Goal: Complete application form: Complete application form

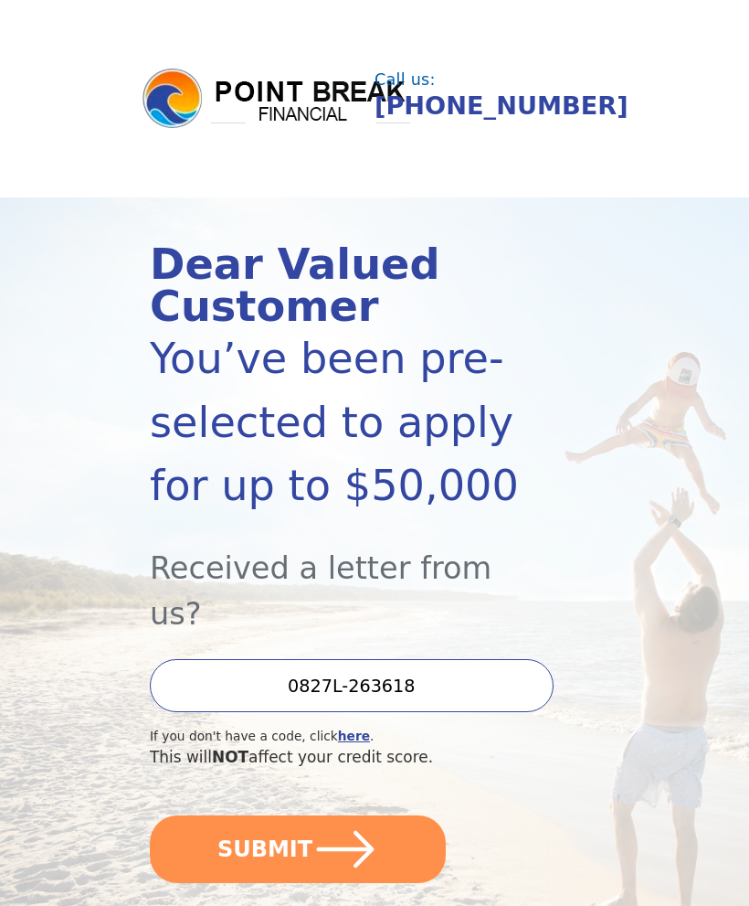
click at [371, 816] on icon "submit" at bounding box center [346, 849] width 66 height 66
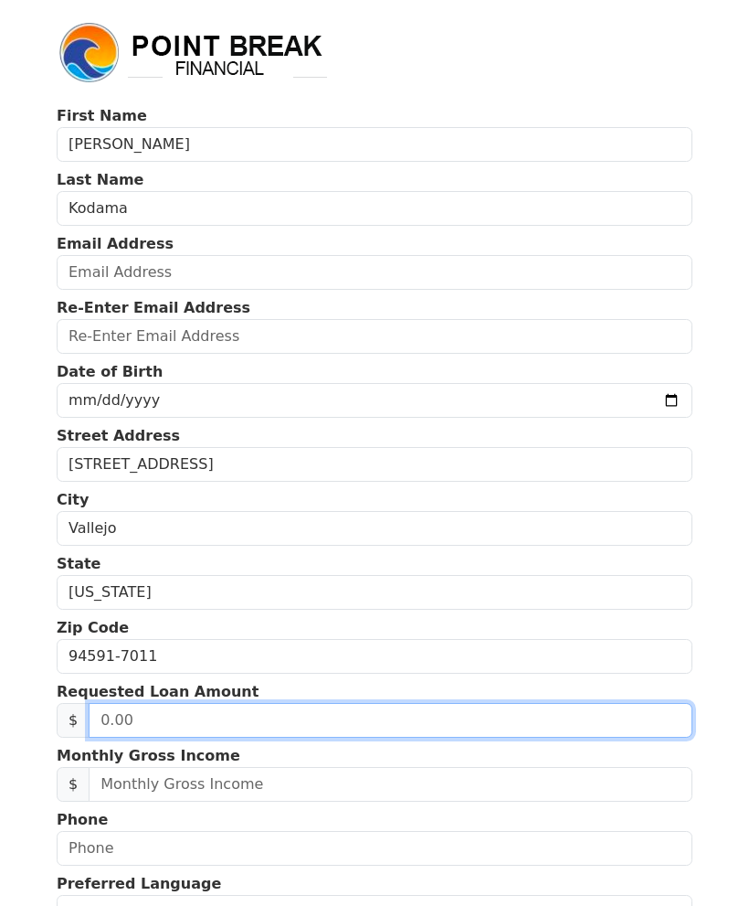
click at [296, 716] on input "text" at bounding box center [391, 720] width 604 height 35
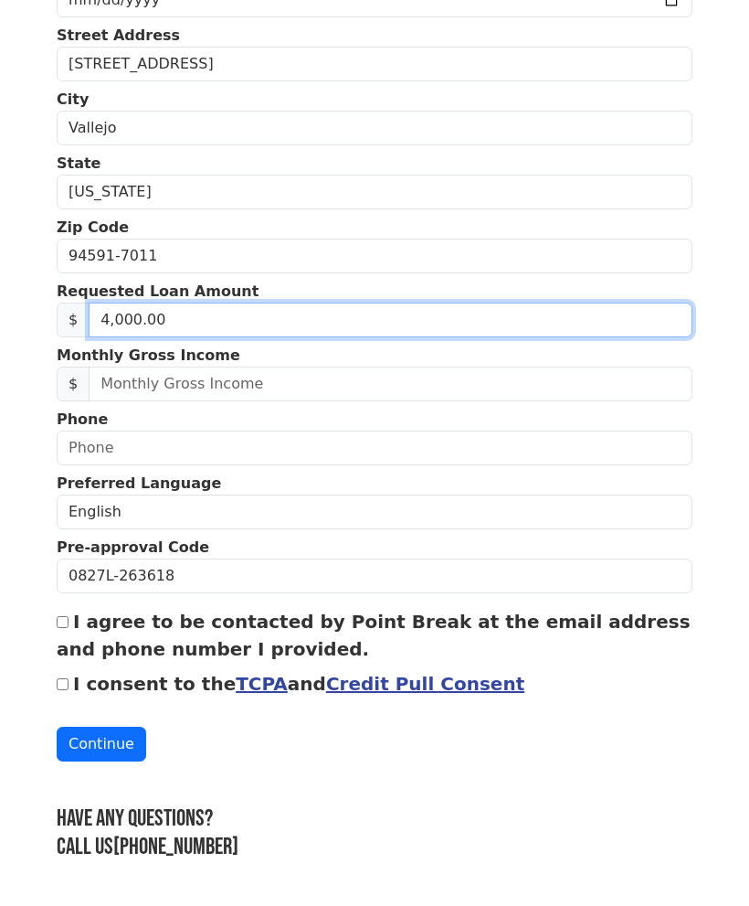
type input "40,000.00"
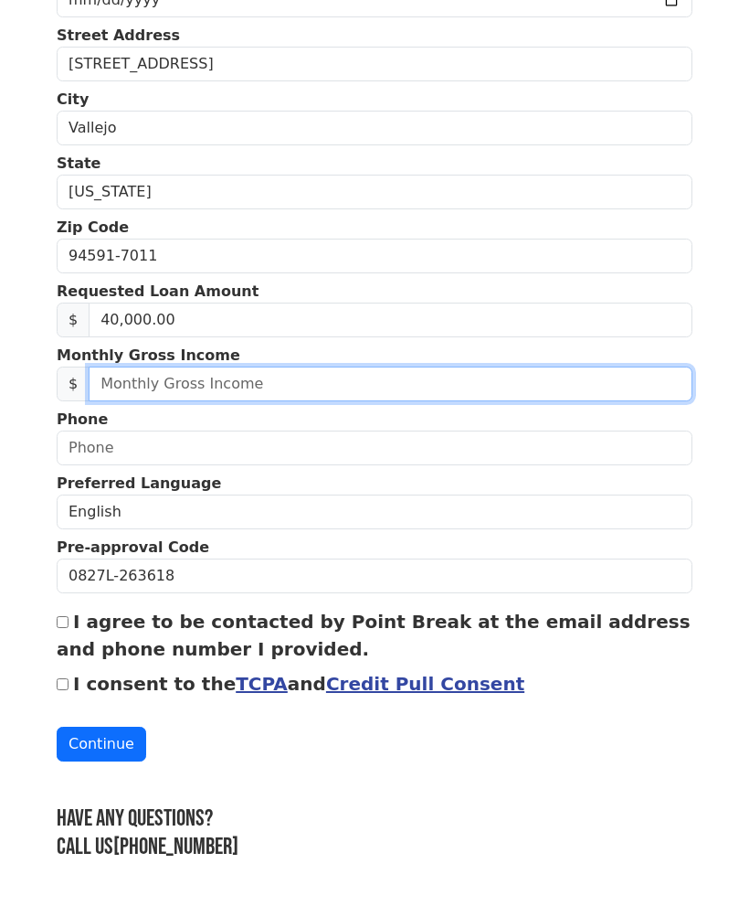
click at [292, 372] on input "text" at bounding box center [391, 384] width 604 height 35
type input "5,800.00"
click at [98, 727] on button "Continue" at bounding box center [102, 744] width 90 height 35
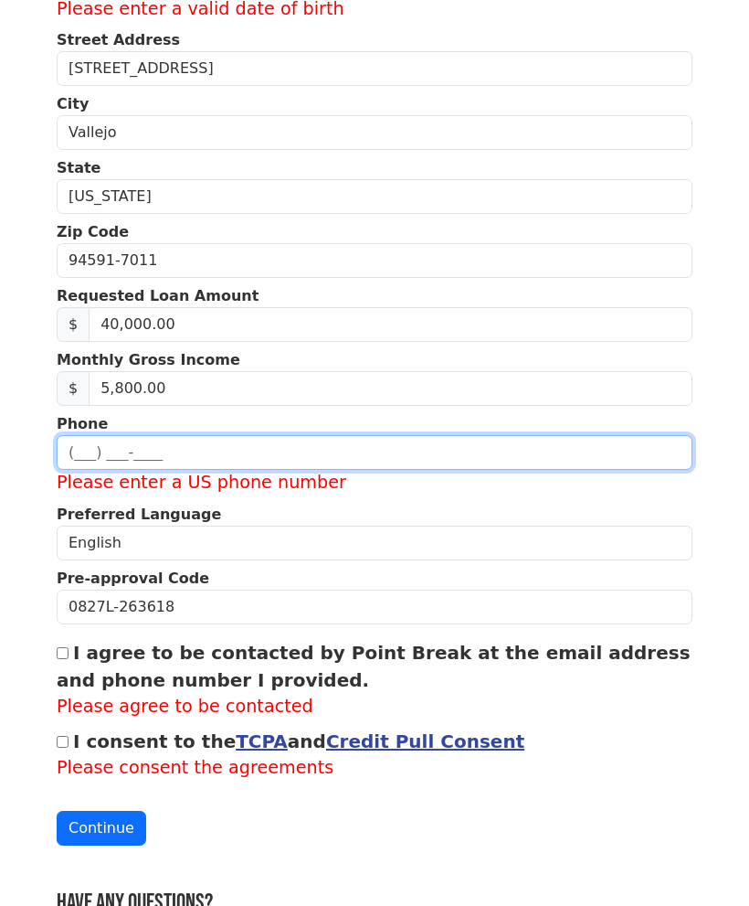
click at [145, 460] on input "text" at bounding box center [375, 452] width 636 height 35
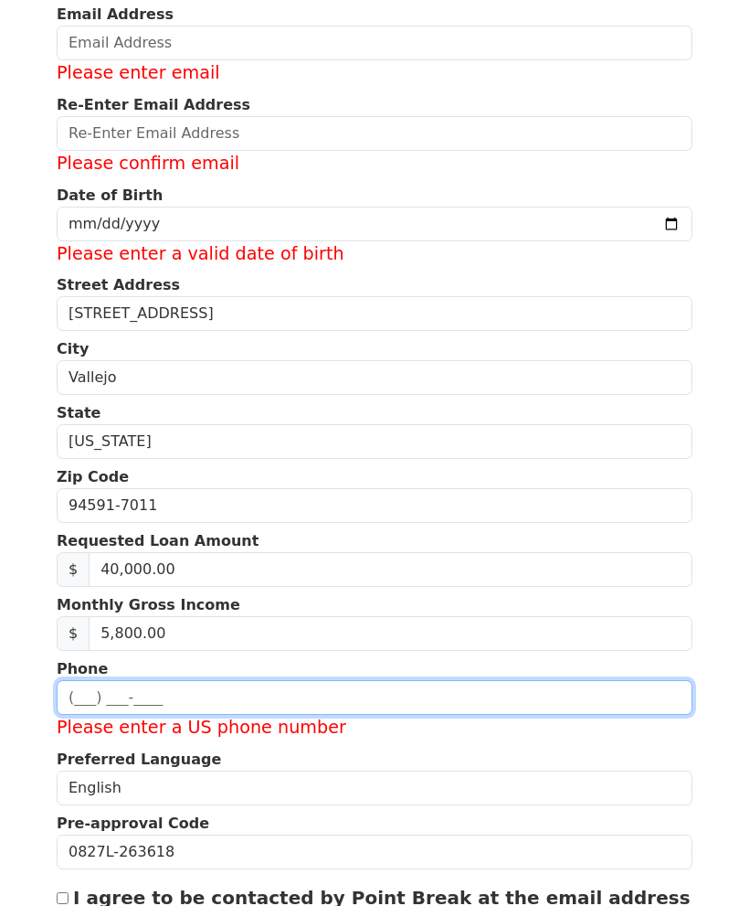
scroll to position [13, 0]
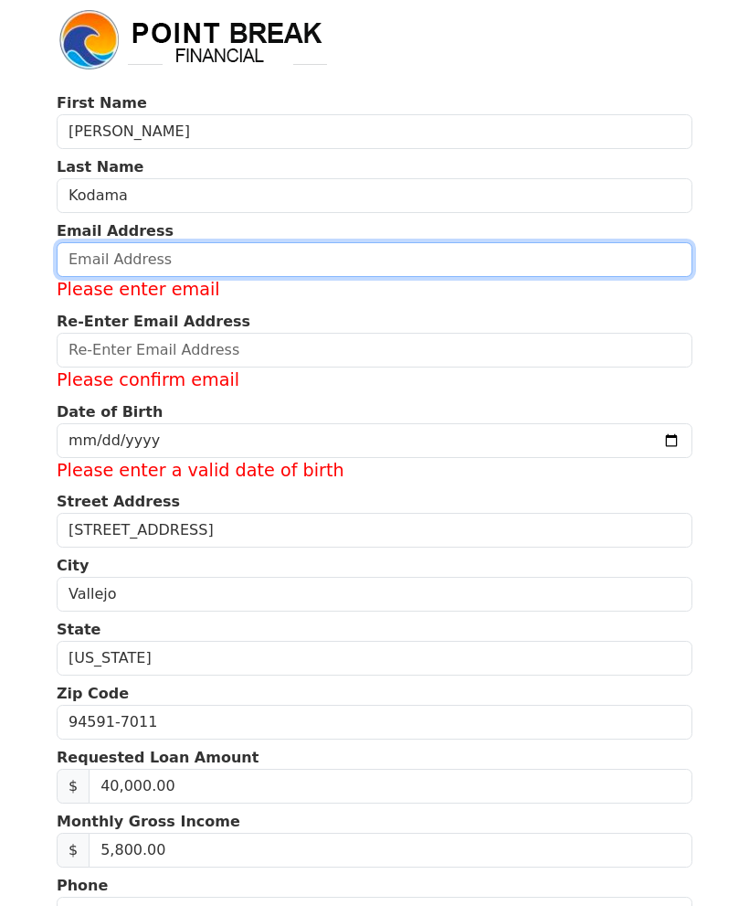
click at [222, 258] on input "email" at bounding box center [375, 259] width 636 height 35
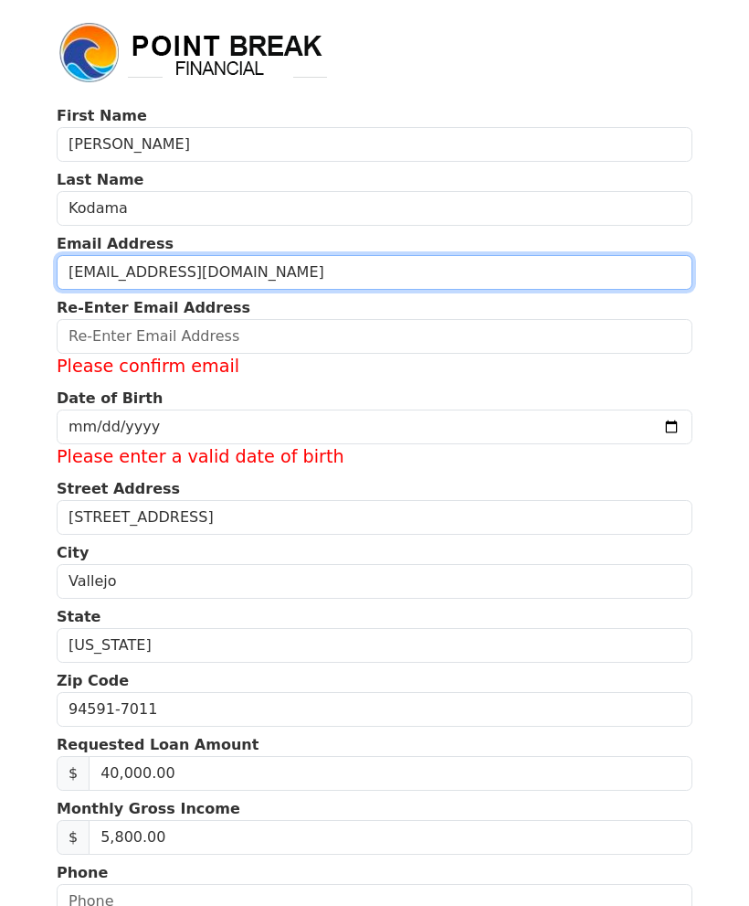
type input "jonamoney@myyahoo.com"
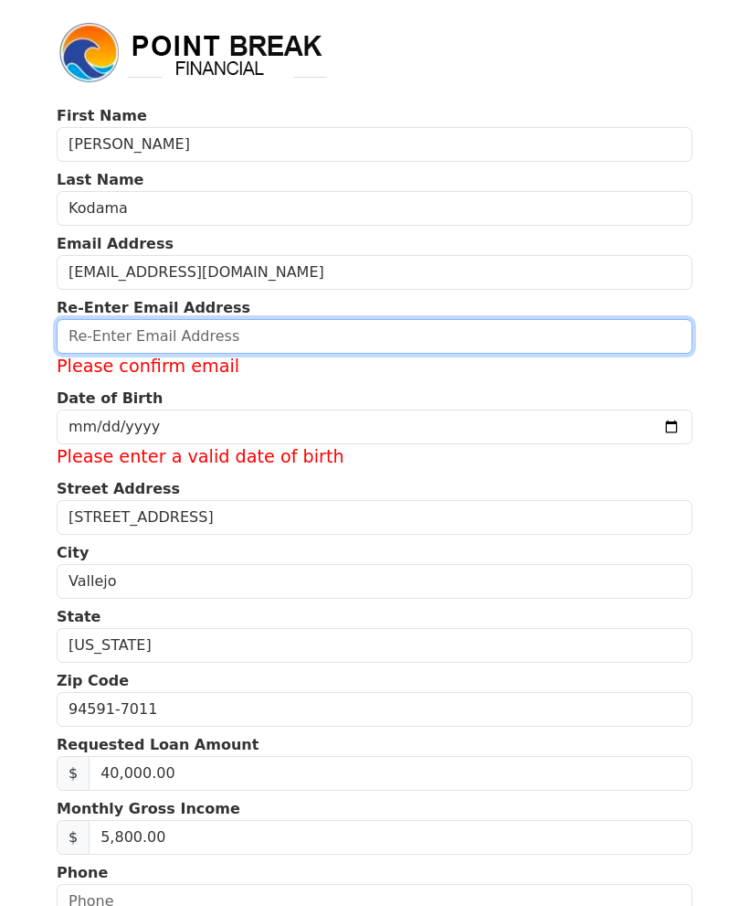
click at [275, 338] on input "email" at bounding box center [375, 336] width 636 height 35
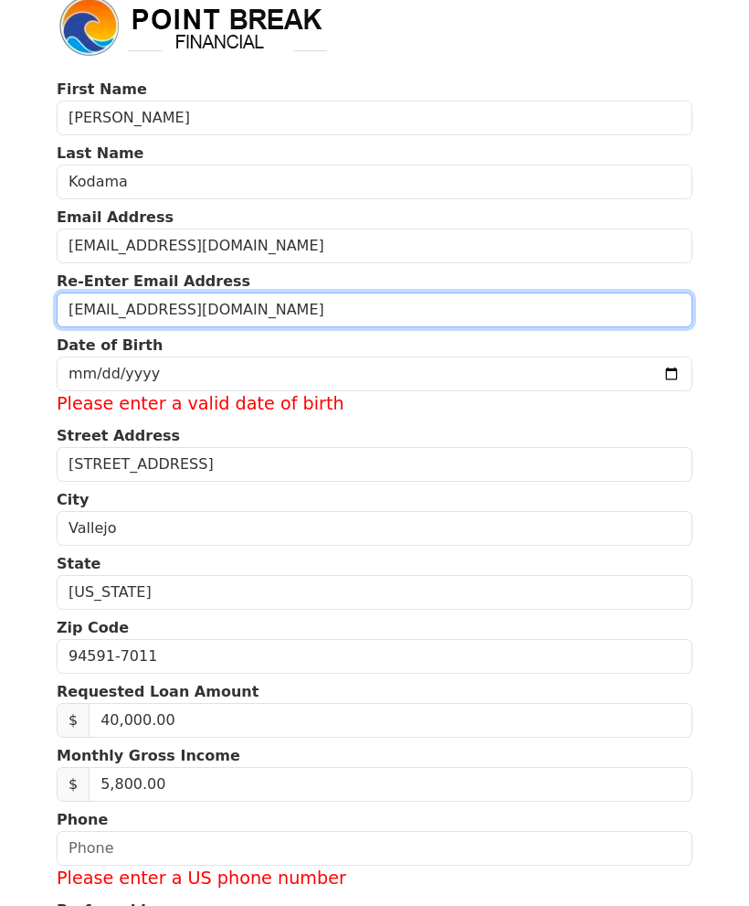
type input "jonamoney@myyahoo.com"
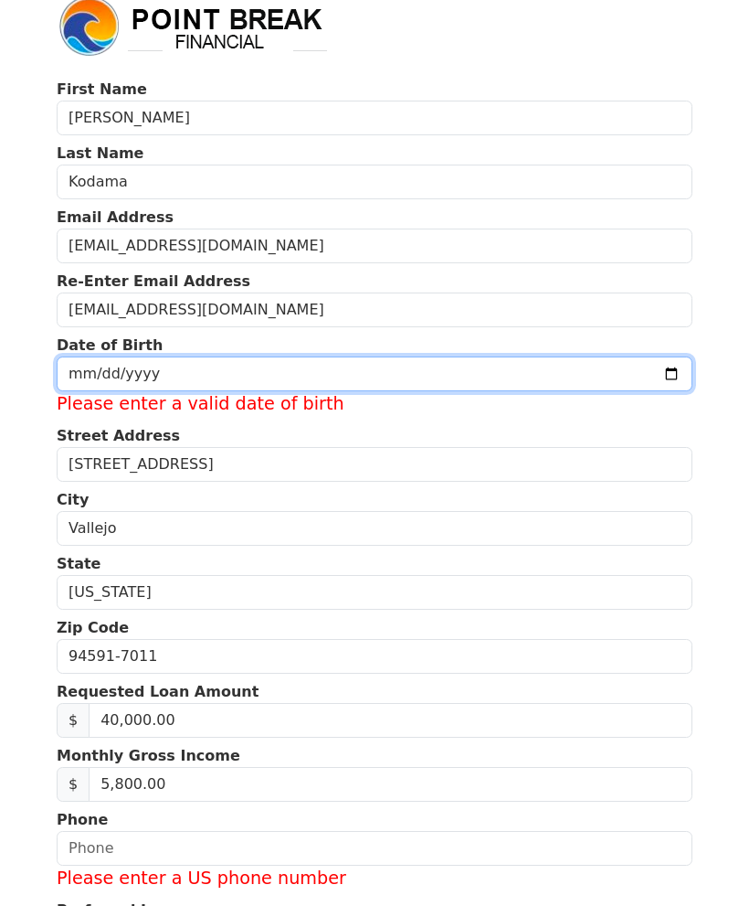
click at [186, 384] on input "date" at bounding box center [375, 373] width 636 height 35
type input "2025-09-05"
click at [135, 375] on input "date" at bounding box center [375, 373] width 636 height 35
type input "2025-09-05"
click at [398, 375] on input "date" at bounding box center [375, 373] width 636 height 35
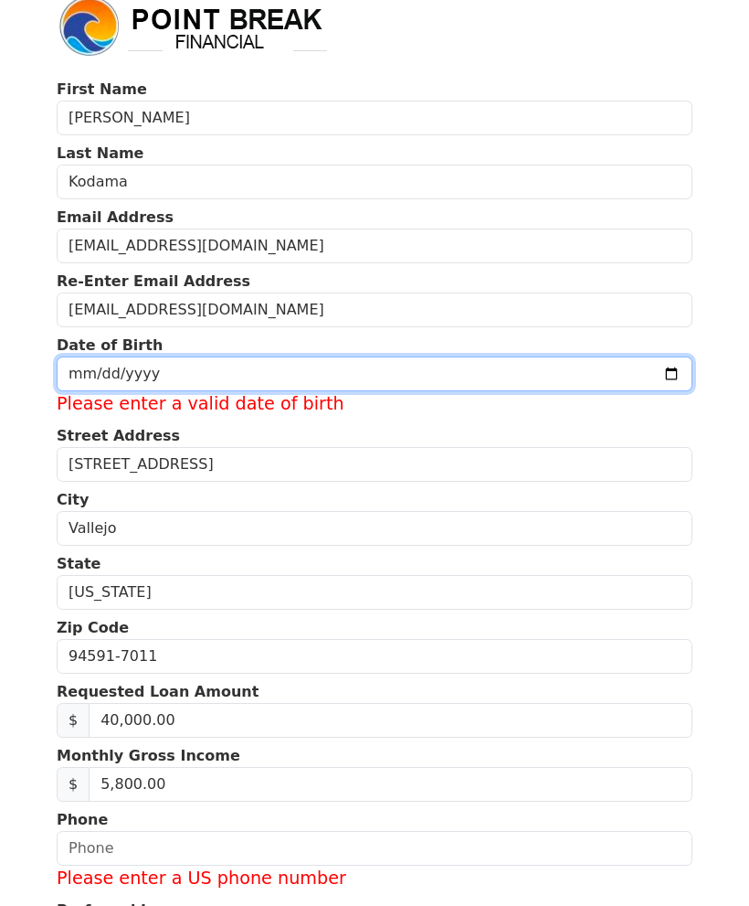
type input "2025-09-05"
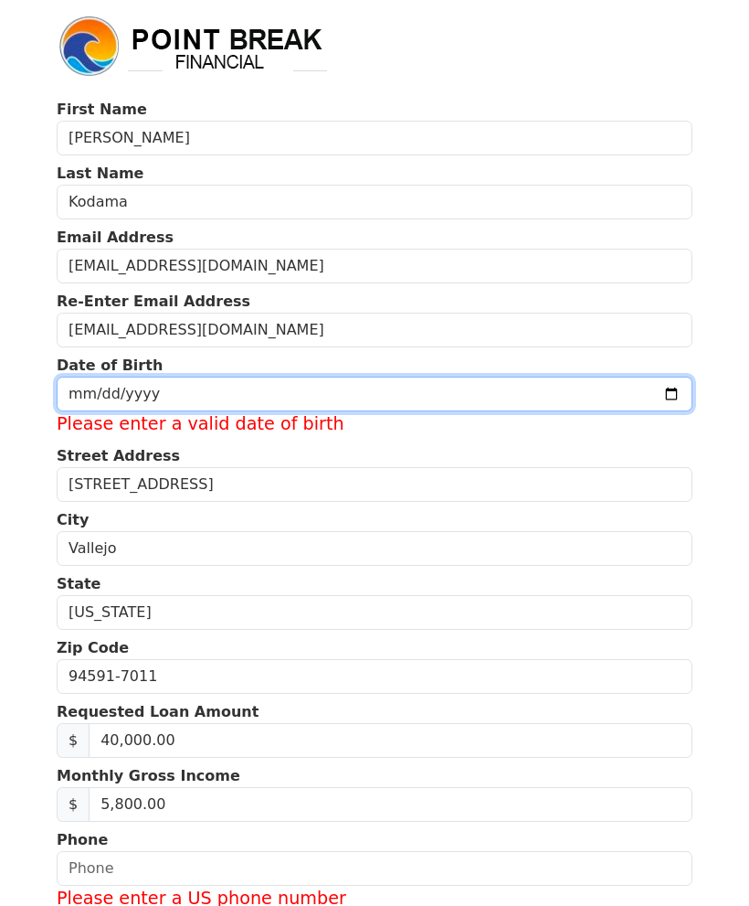
click at [415, 392] on input "2025-09-05" at bounding box center [375, 394] width 636 height 35
click at [503, 387] on input "2025-09-05" at bounding box center [375, 394] width 636 height 35
click at [653, 404] on input "date" at bounding box center [375, 394] width 636 height 35
type input "2025-09-05"
click at [154, 377] on input "date" at bounding box center [375, 394] width 636 height 35
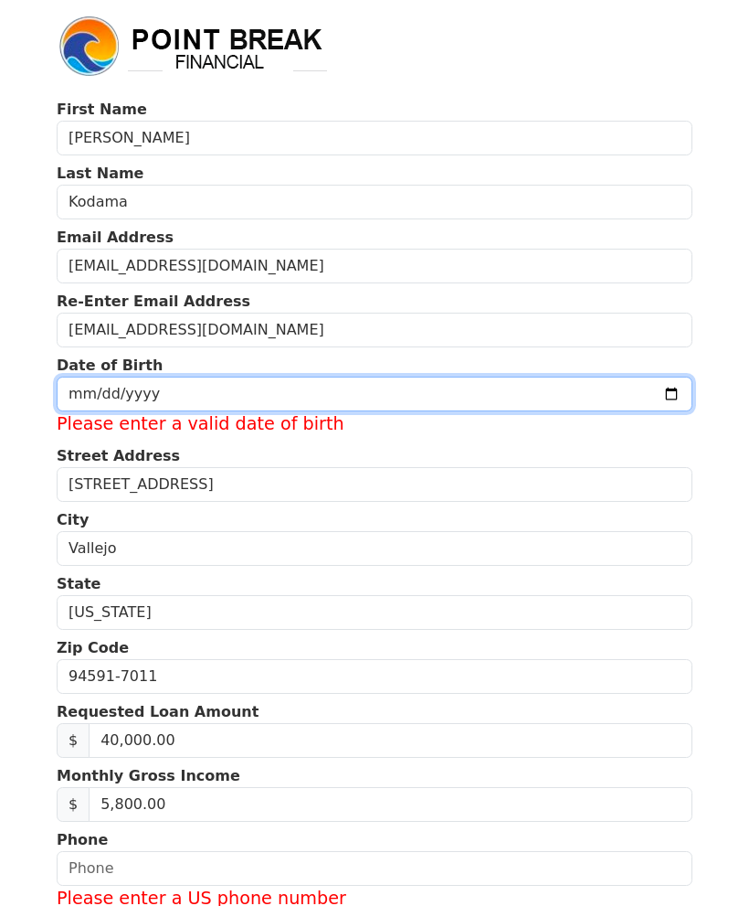
type input "2025-09-05"
click at [463, 377] on input "2025-09-05" at bounding box center [375, 394] width 636 height 35
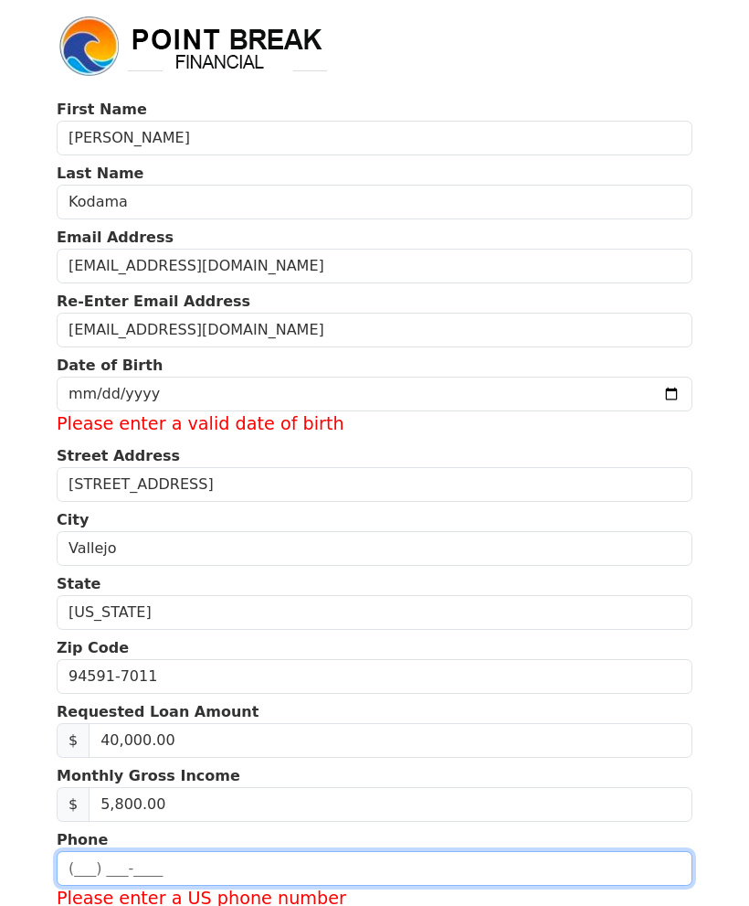
click at [170, 851] on input "text" at bounding box center [375, 868] width 636 height 35
type input "(707) 567-8974"
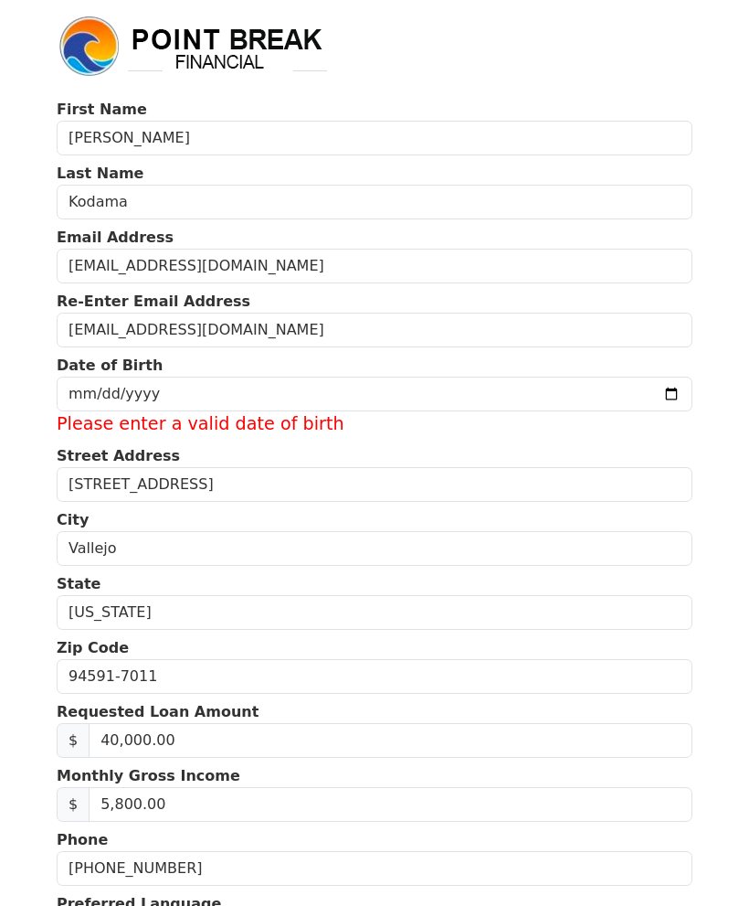
checkbox input "true"
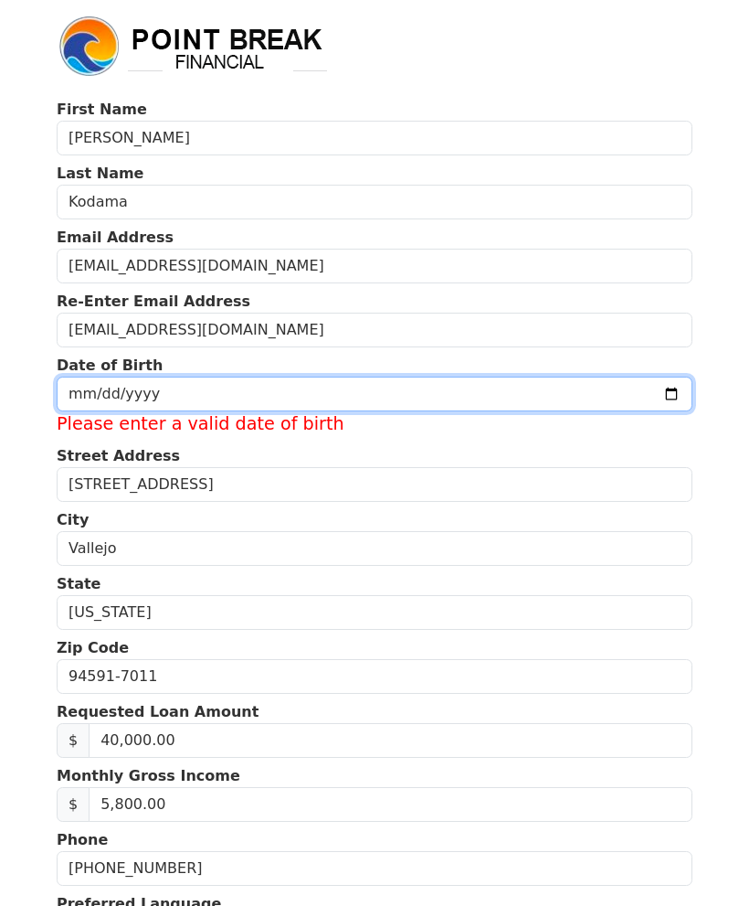
click at [104, 377] on input "date" at bounding box center [375, 394] width 636 height 35
type input "2025-09-05"
click at [143, 377] on input "2025-09-05" at bounding box center [375, 394] width 636 height 35
click at [673, 406] on input "date" at bounding box center [375, 394] width 636 height 35
type input "2025-09-05"
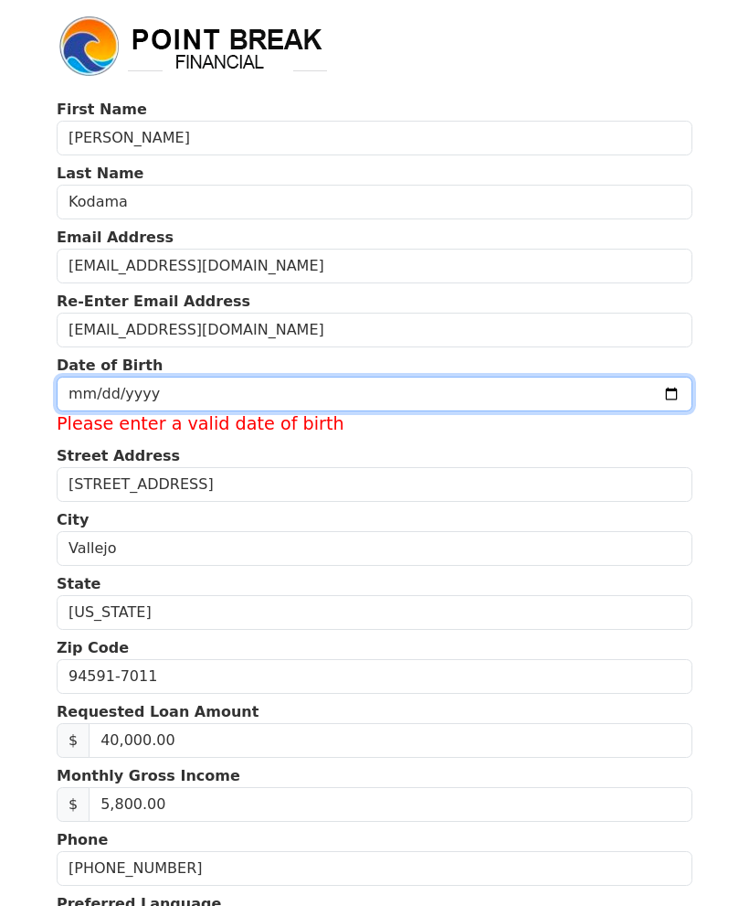
click at [425, 403] on input "2025-09-05" at bounding box center [375, 394] width 636 height 35
click at [416, 411] on input "date" at bounding box center [375, 394] width 636 height 35
type input "2025-09-05"
click at [473, 377] on input "2025-09-05" at bounding box center [375, 394] width 636 height 35
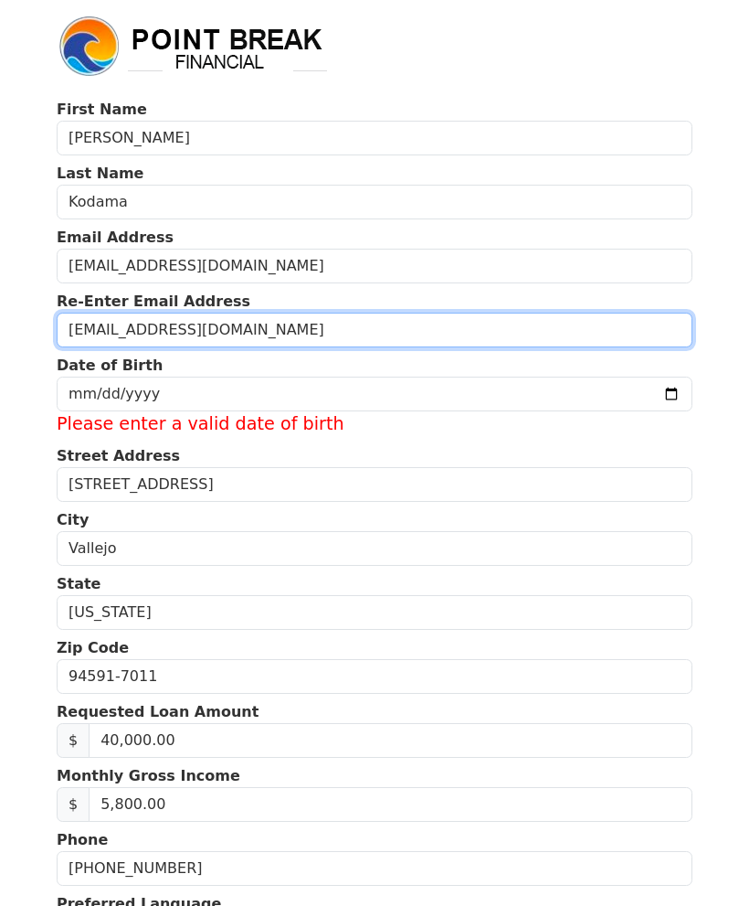
click at [494, 313] on input "jonamoney@myyahoo.com" at bounding box center [375, 330] width 636 height 35
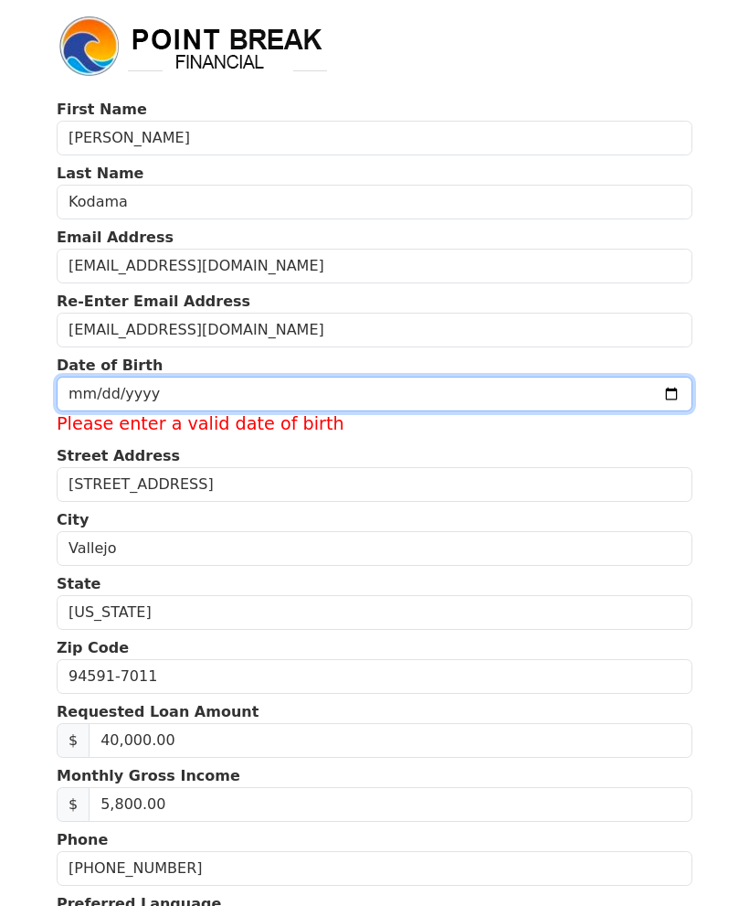
click at [446, 387] on input "2025-09-05" at bounding box center [375, 394] width 636 height 35
click at [438, 377] on input "date" at bounding box center [375, 394] width 636 height 35
type input "2025-09-05"
click at [462, 384] on input "2025-09-05" at bounding box center [375, 394] width 636 height 35
click at [472, 410] on input "date" at bounding box center [375, 394] width 636 height 35
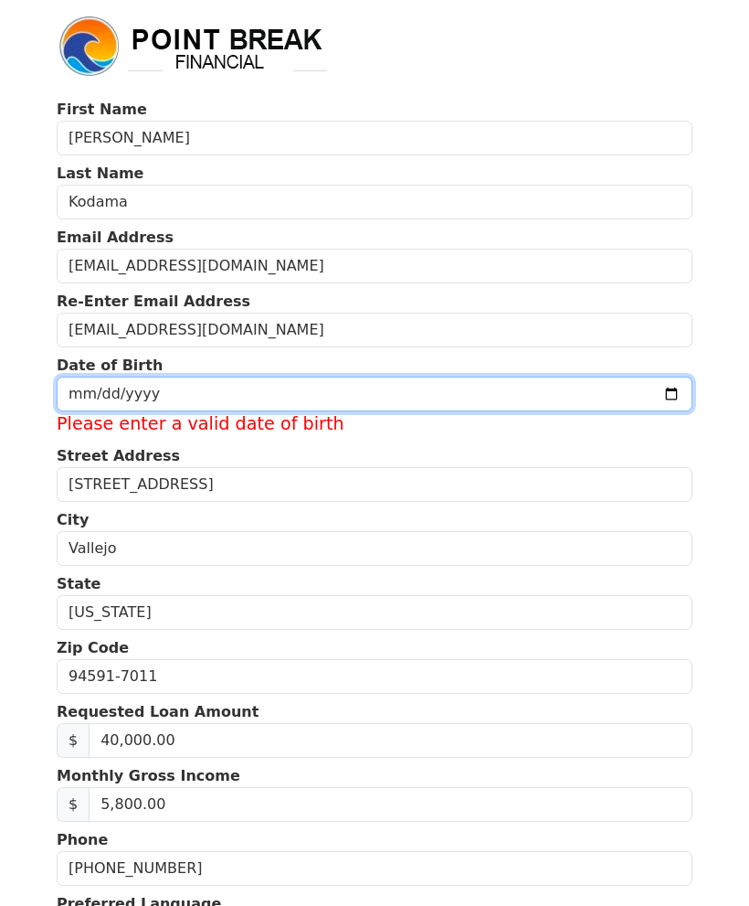
type input "2025-09-05"
click at [473, 377] on input "2025-09-05" at bounding box center [375, 394] width 636 height 35
click at [431, 377] on input "2025-09-05" at bounding box center [375, 394] width 636 height 35
click at [478, 377] on input "2025-09-05" at bounding box center [375, 394] width 636 height 35
click at [498, 377] on input "date" at bounding box center [375, 394] width 636 height 35
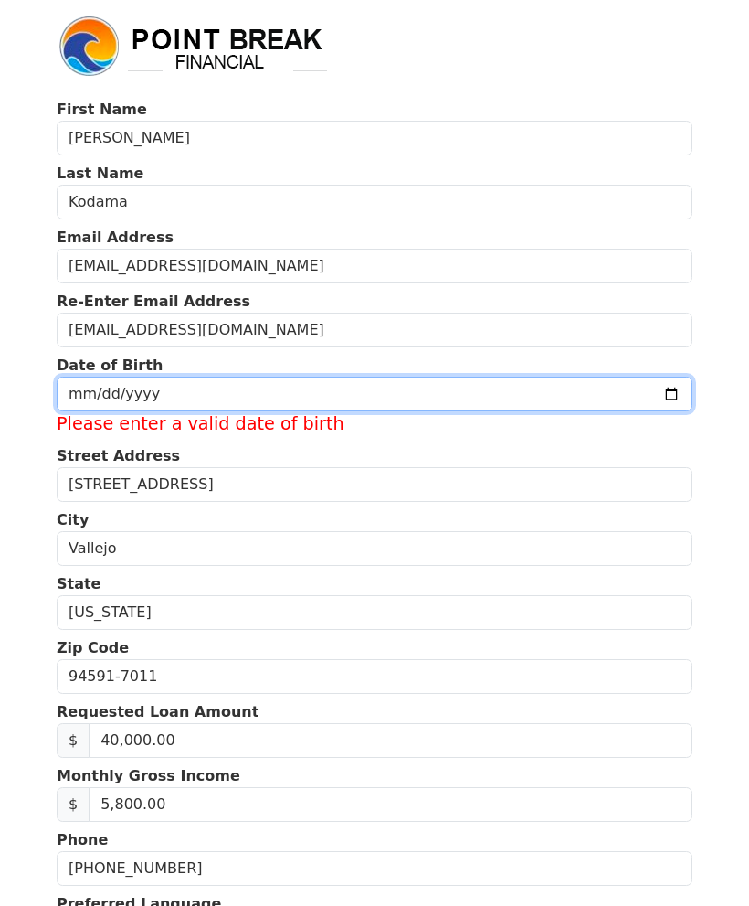
type input "2025-09-05"
click at [470, 384] on input "2025-09-05" at bounding box center [375, 394] width 636 height 35
click at [484, 377] on input "2025-09-05" at bounding box center [375, 394] width 636 height 35
click at [449, 377] on input "2025-09-05" at bounding box center [375, 394] width 636 height 35
click at [397, 377] on input "2025-09-05" at bounding box center [375, 394] width 636 height 35
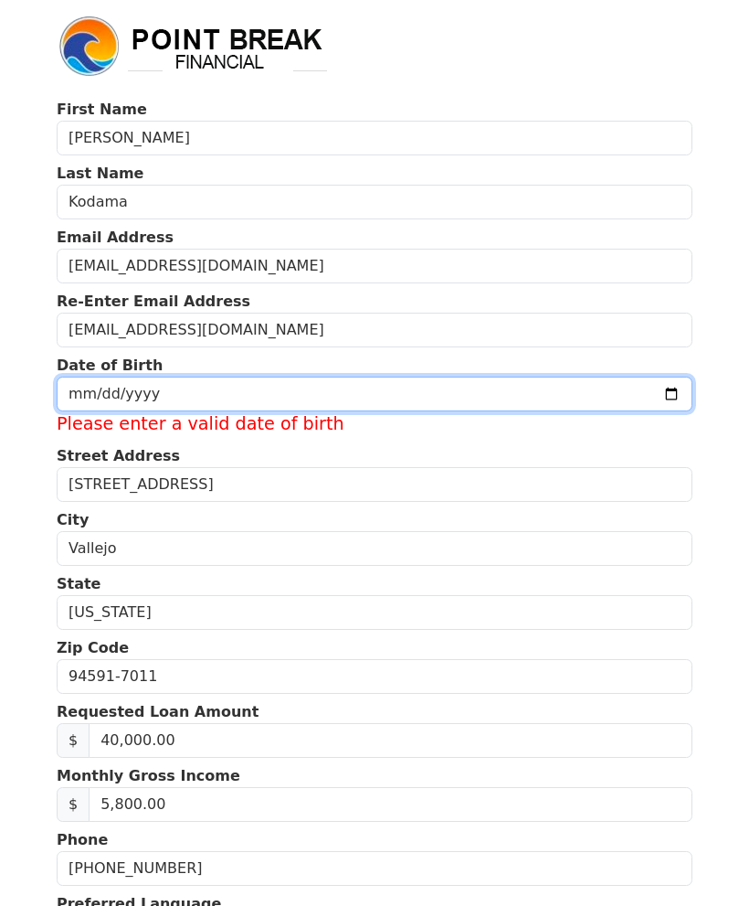
click at [485, 393] on input "2025-09-05" at bounding box center [375, 394] width 636 height 35
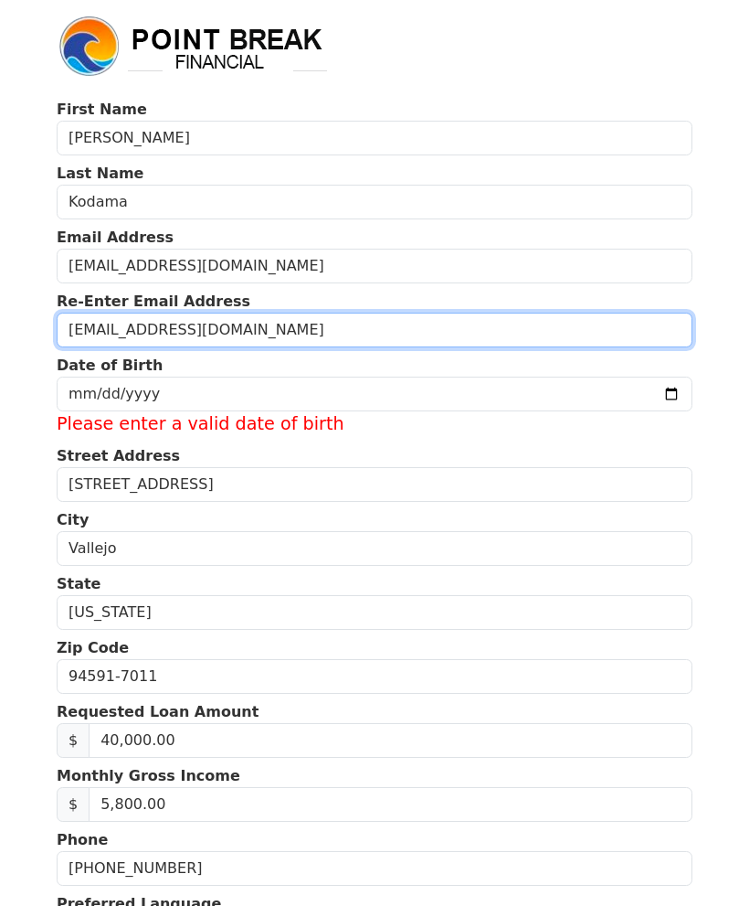
click at [486, 335] on input "jonamoney@myyahoo.com" at bounding box center [375, 330] width 636 height 35
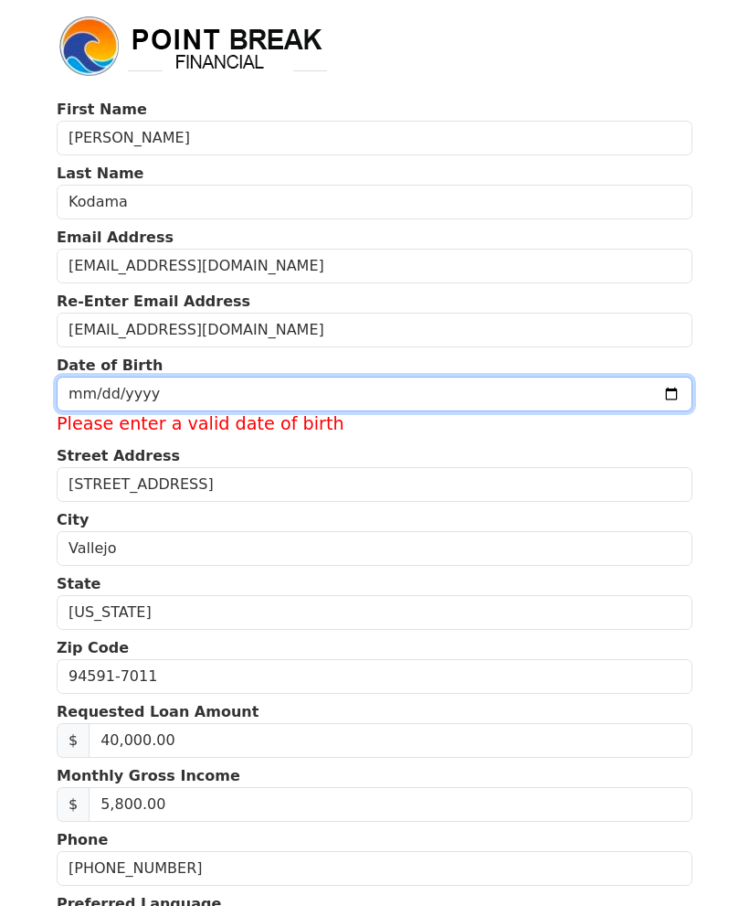
click at [415, 384] on input "date" at bounding box center [375, 394] width 636 height 35
type input "2025-09-05"
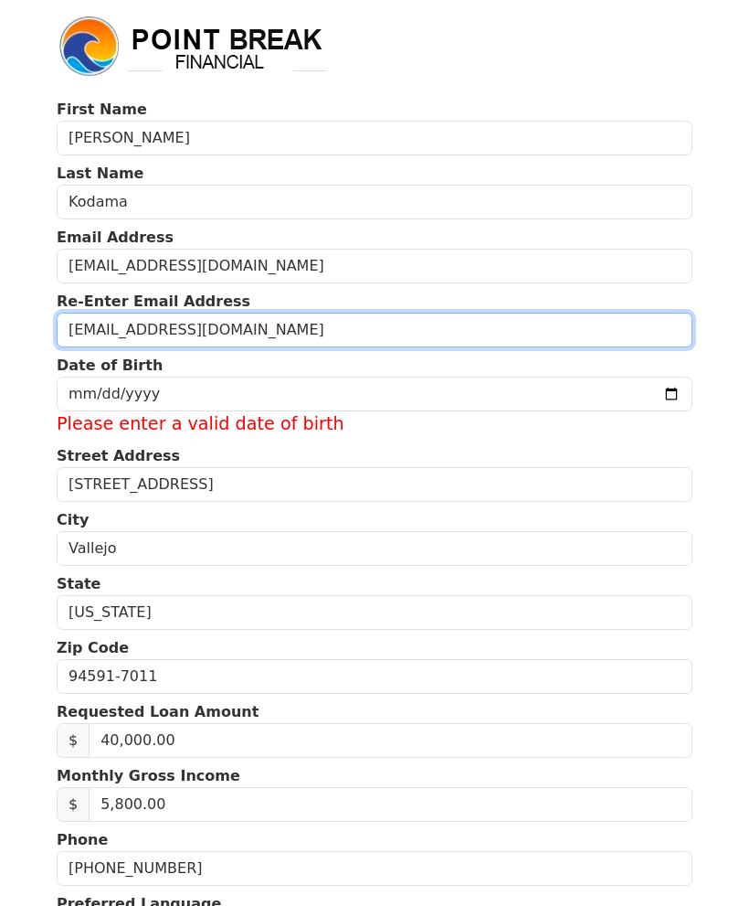
click at [493, 314] on input "jonamoney@myyahoo.com" at bounding box center [375, 330] width 636 height 35
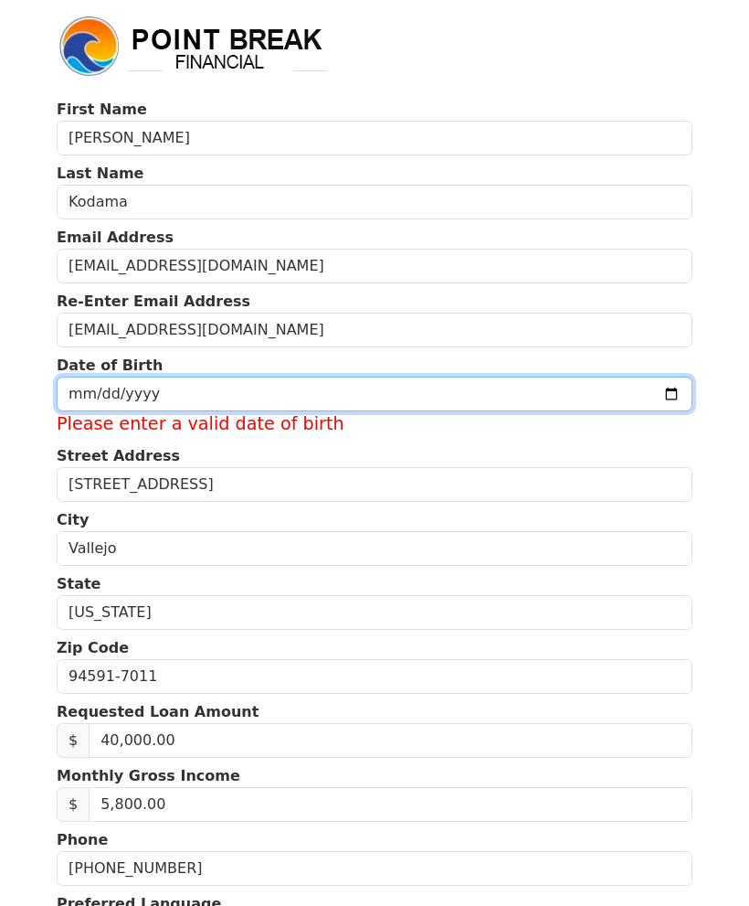
click at [448, 387] on input "date" at bounding box center [375, 394] width 636 height 35
type input "2025-09-05"
click at [418, 377] on input "2025-09-05" at bounding box center [375, 394] width 636 height 35
click at [412, 377] on input "2025-09-05" at bounding box center [375, 394] width 636 height 35
click at [412, 378] on input "2025-09-05" at bounding box center [375, 394] width 636 height 35
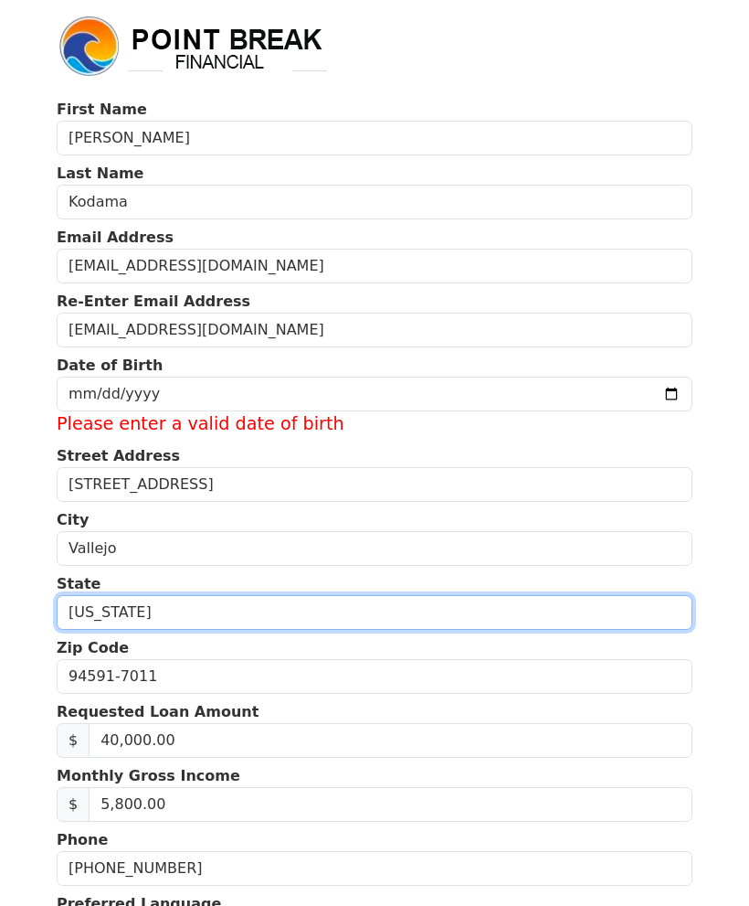
click at [590, 595] on select "Alabama Alaska Arizona Arkansas California Colorado Connecticut Delaware Distri…" at bounding box center [375, 612] width 636 height 35
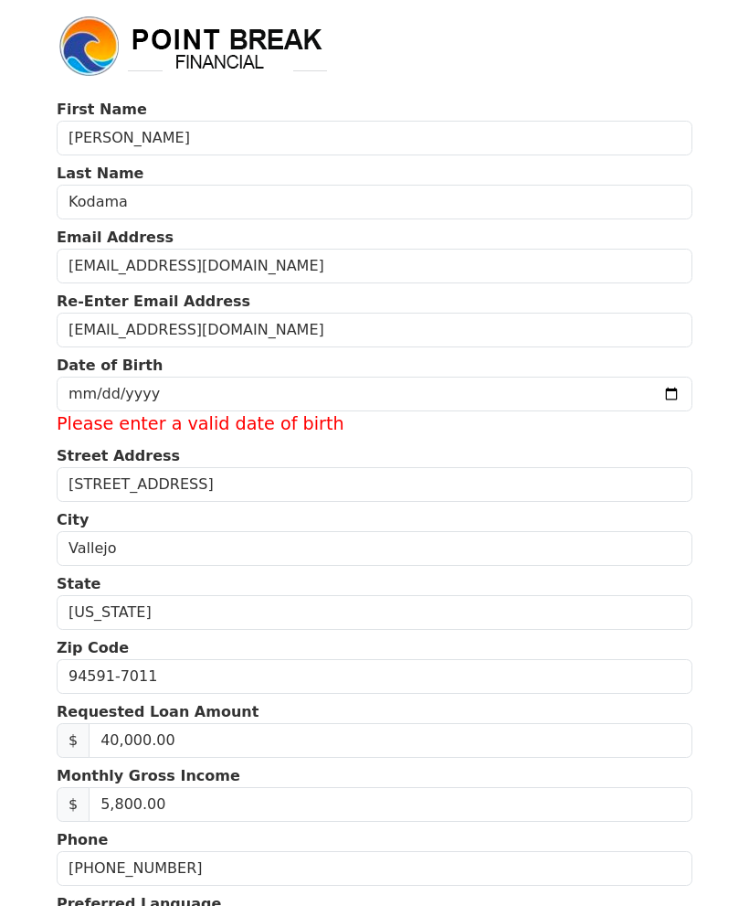
checkbox input "true"
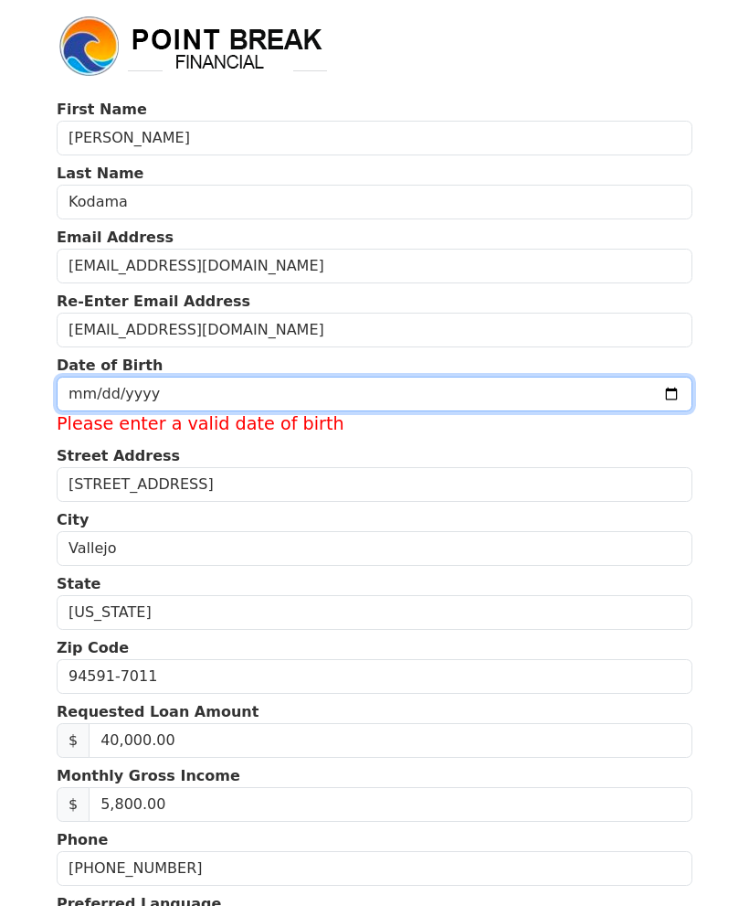
click at [373, 377] on input "date" at bounding box center [375, 394] width 636 height 35
type input "2025-09-05"
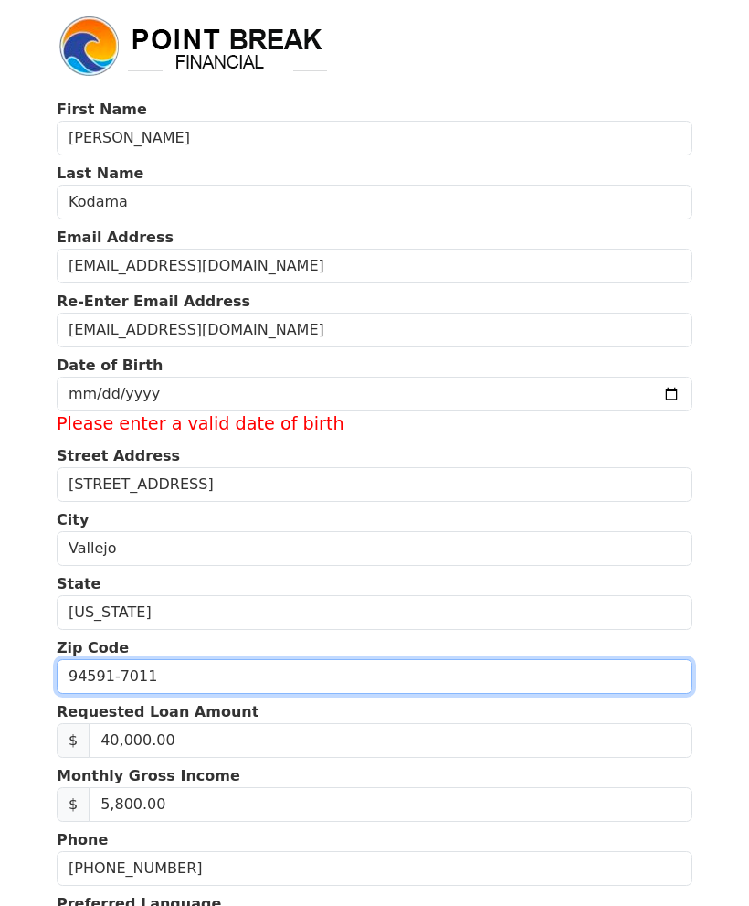
click at [410, 659] on input "94591-7011" at bounding box center [375, 676] width 636 height 35
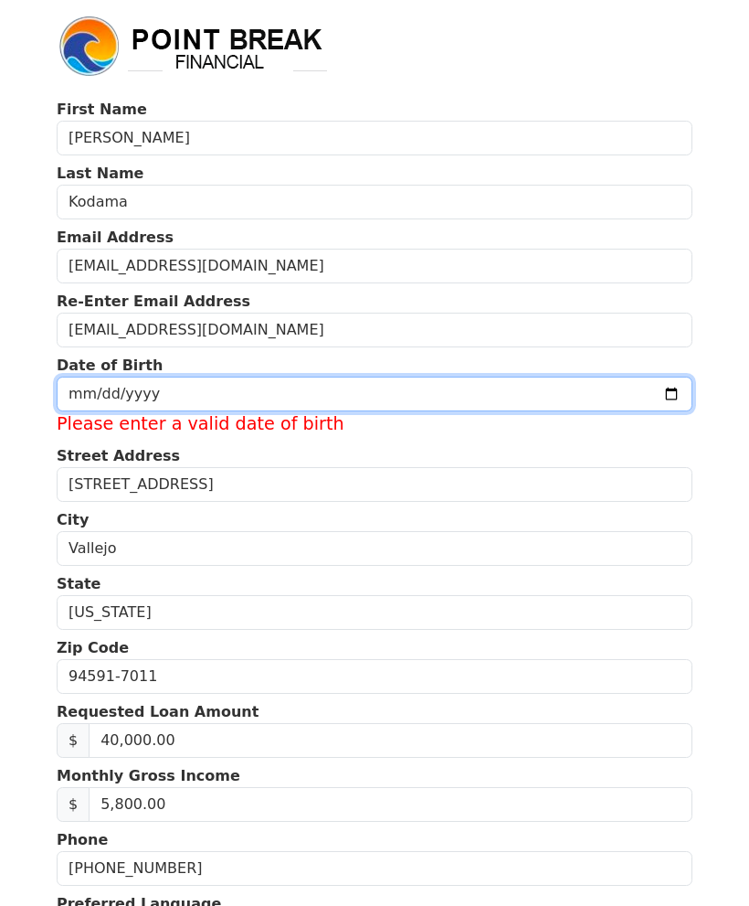
click at [473, 377] on input "2025-09-05" at bounding box center [375, 394] width 636 height 35
click at [223, 377] on input "date" at bounding box center [375, 394] width 636 height 35
type input "2025-09-05"
click at [189, 377] on input "2025-09-05" at bounding box center [375, 394] width 636 height 35
click at [441, 377] on input "date" at bounding box center [375, 394] width 636 height 35
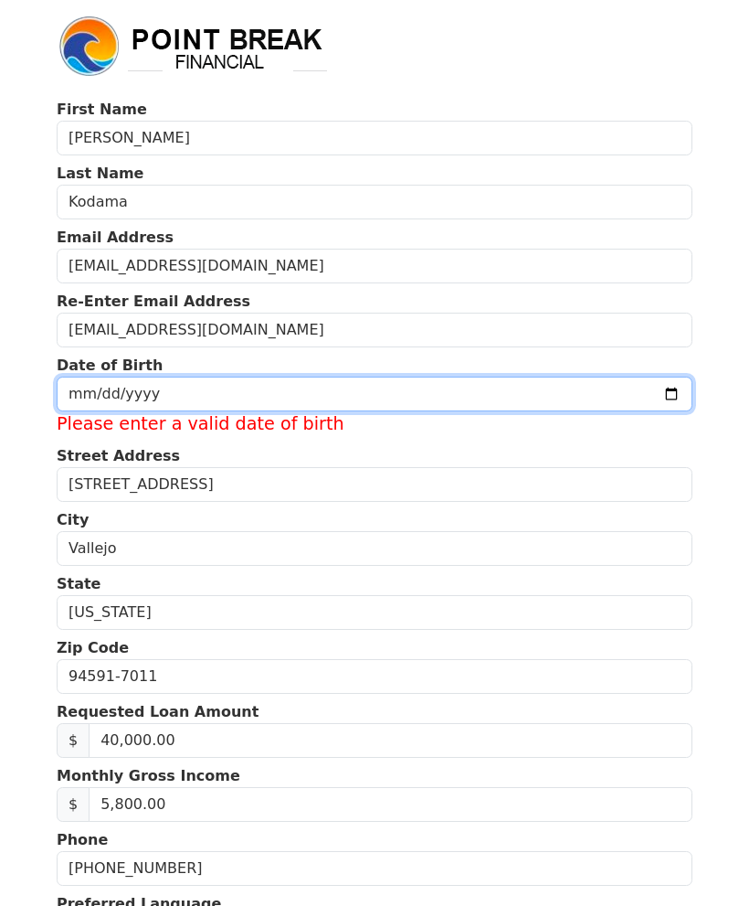
type input "2025-09-05"
click at [441, 377] on input "2025-09-05" at bounding box center [375, 394] width 636 height 35
click at [465, 377] on input "2025-09-05" at bounding box center [375, 394] width 636 height 35
click at [446, 377] on input "2025-09-05" at bounding box center [375, 394] width 636 height 35
click at [455, 377] on input "2025-09-05" at bounding box center [375, 394] width 636 height 35
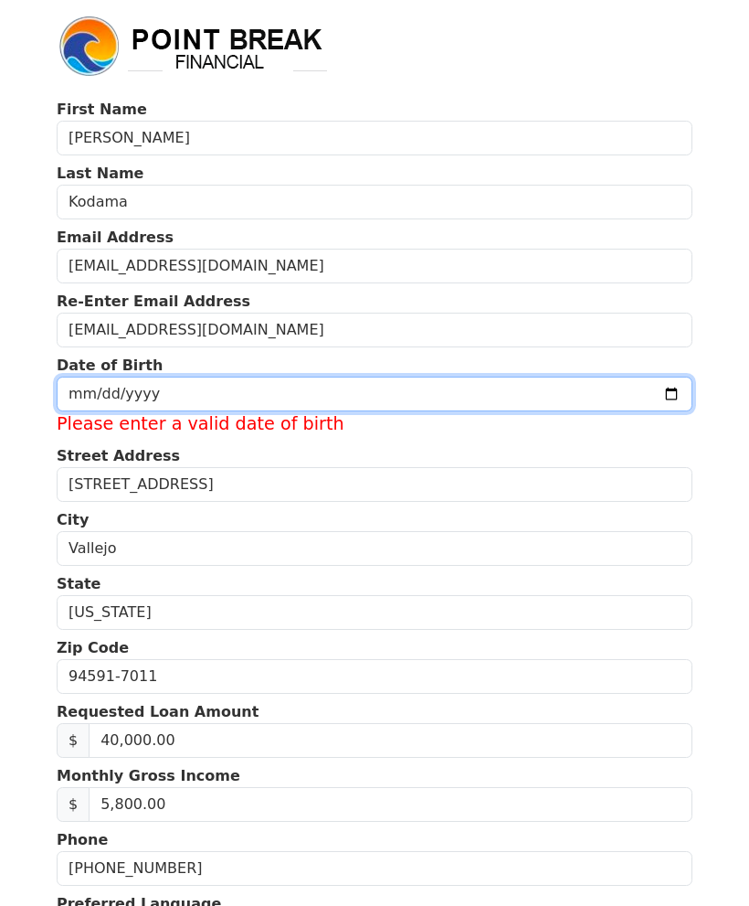
click at [438, 377] on input "date" at bounding box center [375, 394] width 636 height 35
type input "2025-09-05"
click at [441, 377] on input "date" at bounding box center [375, 394] width 636 height 35
type input "2025-09-05"
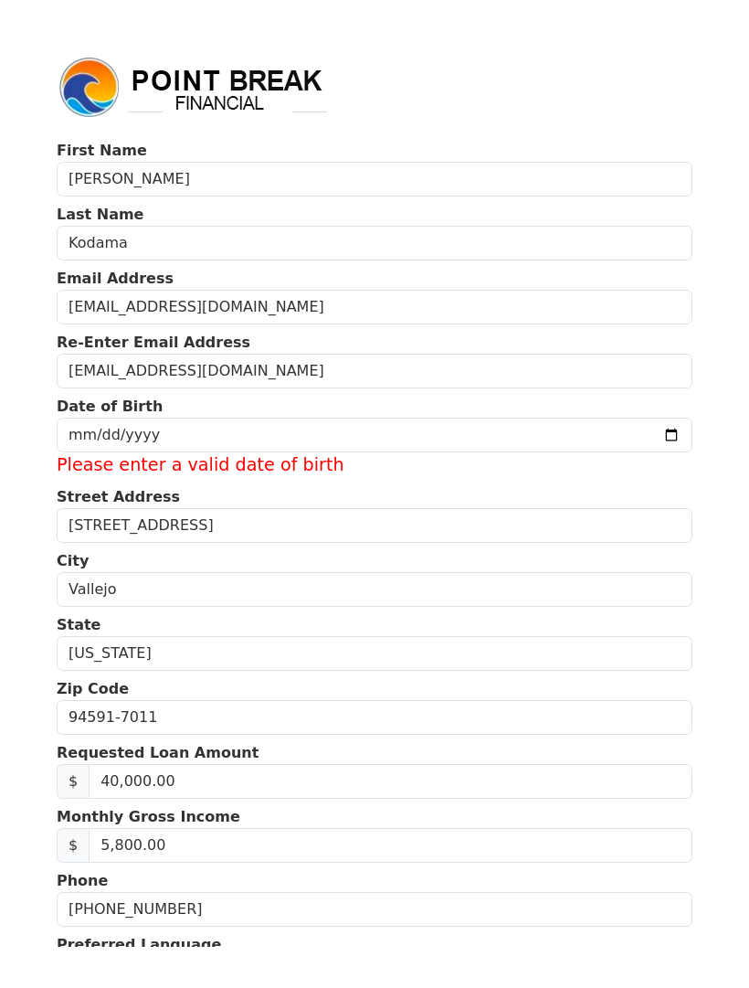
scroll to position [42, 0]
